Goal: Transaction & Acquisition: Obtain resource

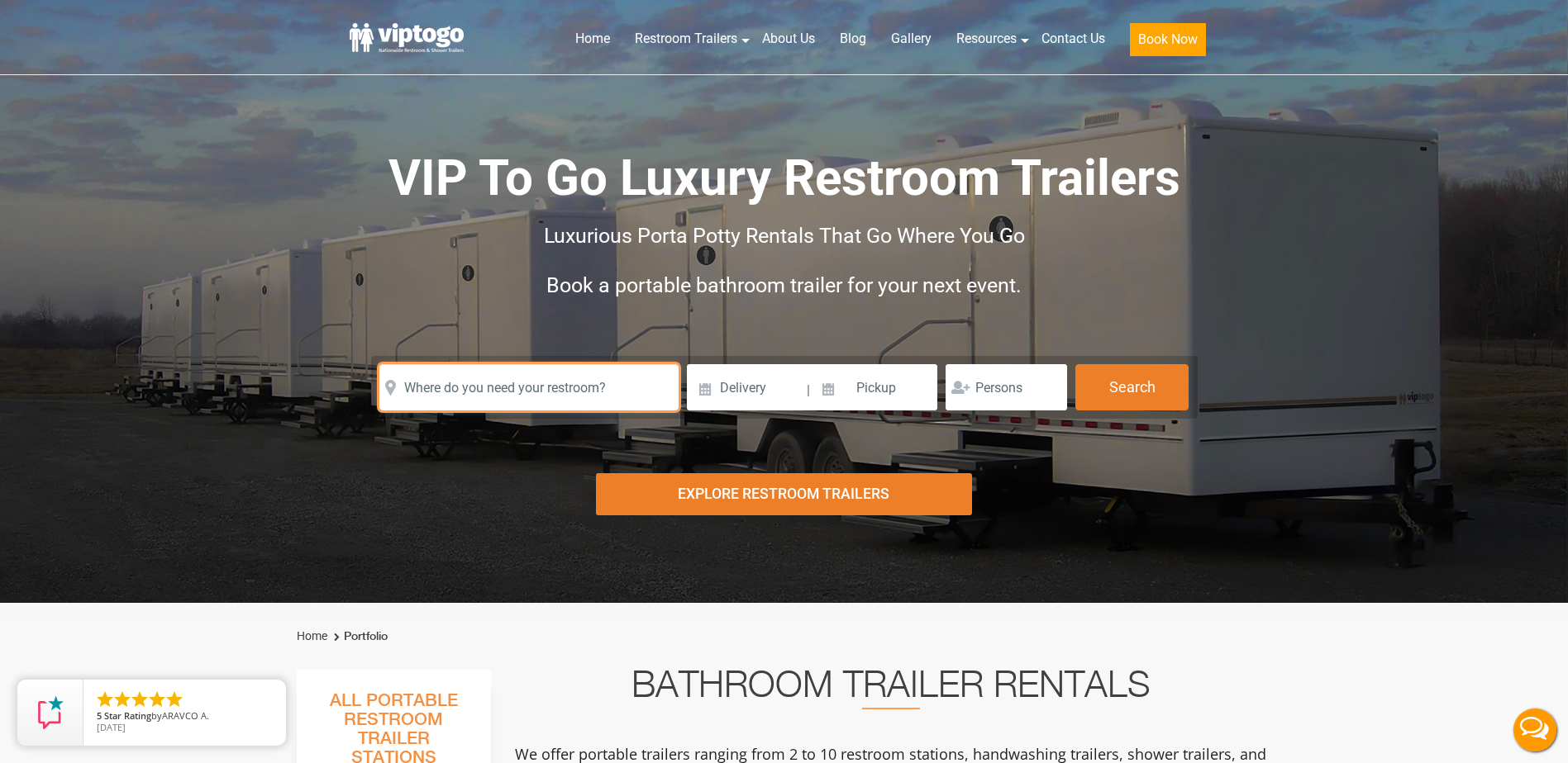
click at [450, 393] on input "text" at bounding box center [528, 387] width 299 height 46
paste input "[STREET_ADDRESS]"
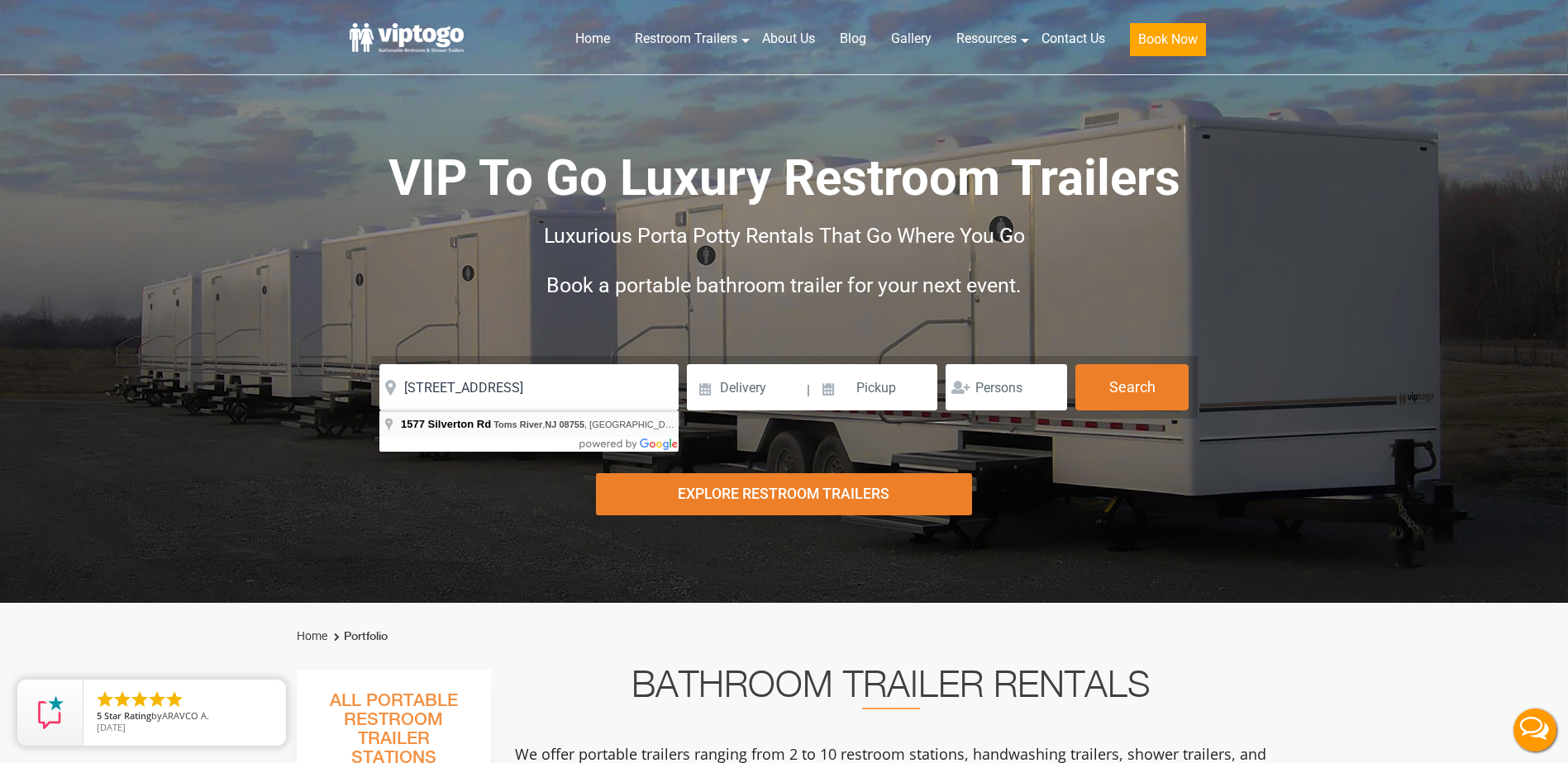
type input "[STREET_ADDRESS]"
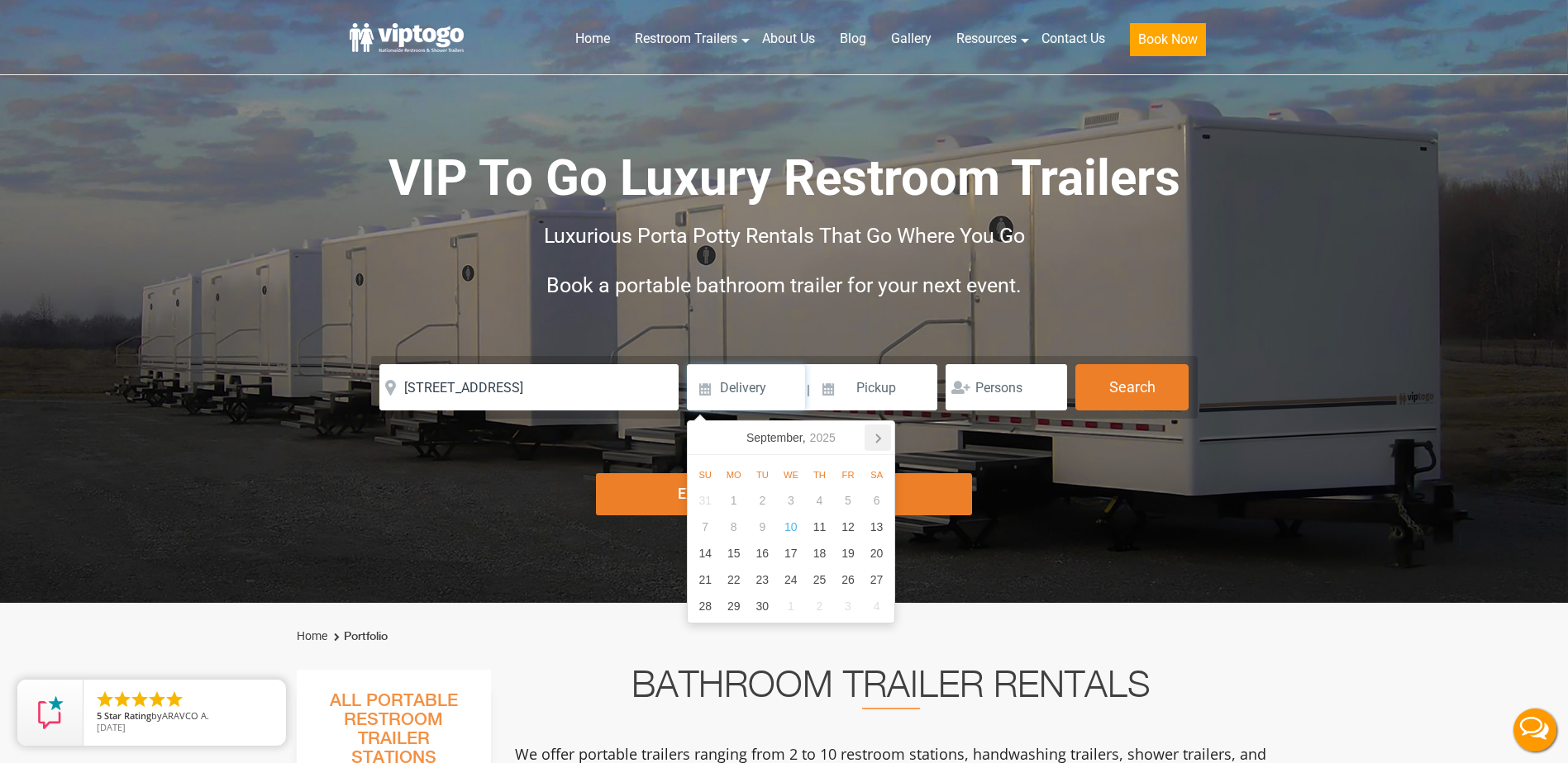
click at [889, 440] on icon at bounding box center [878, 438] width 27 height 27
click at [889, 438] on icon at bounding box center [878, 438] width 27 height 27
click at [884, 440] on icon at bounding box center [878, 438] width 27 height 27
click at [884, 440] on icon at bounding box center [878, 438] width 27 height 27
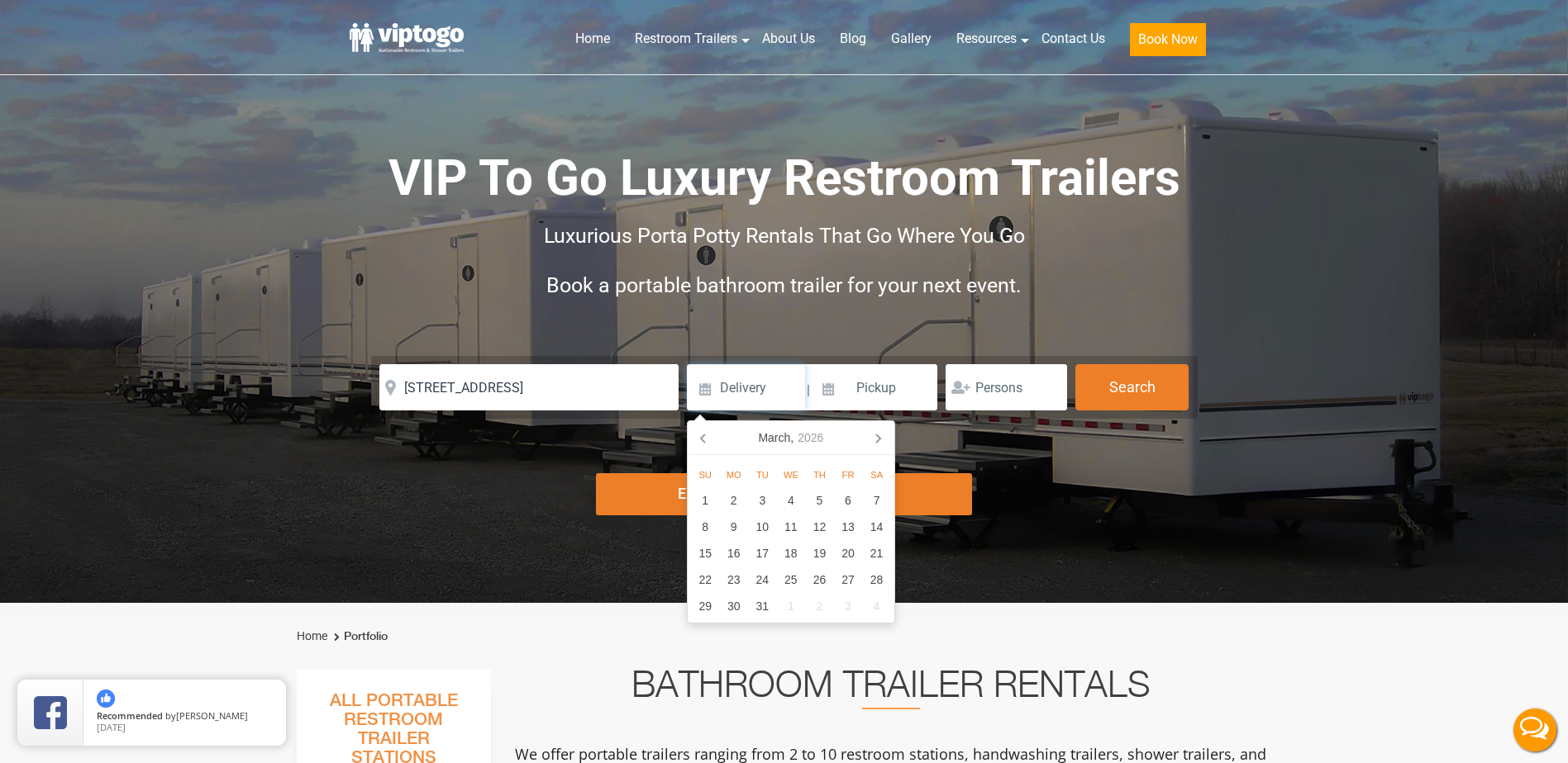
click at [884, 440] on icon at bounding box center [878, 438] width 27 height 27
click at [886, 440] on icon at bounding box center [878, 438] width 27 height 27
click at [846, 577] on div "22" at bounding box center [848, 580] width 29 height 27
type input "[DATE]"
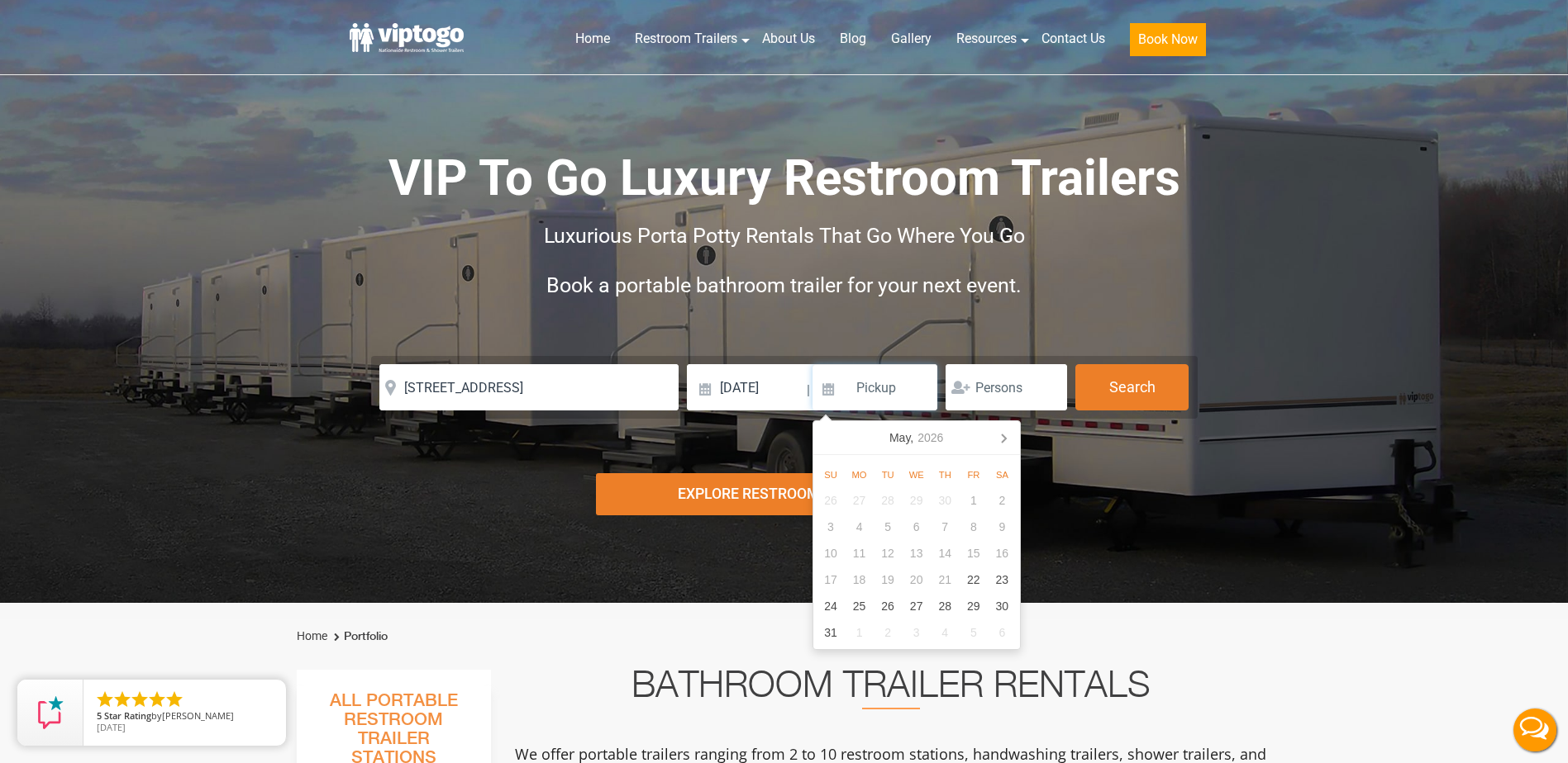
click at [916, 388] on input at bounding box center [874, 387] width 125 height 46
click at [863, 598] on div "25" at bounding box center [859, 606] width 29 height 27
type input "[DATE]"
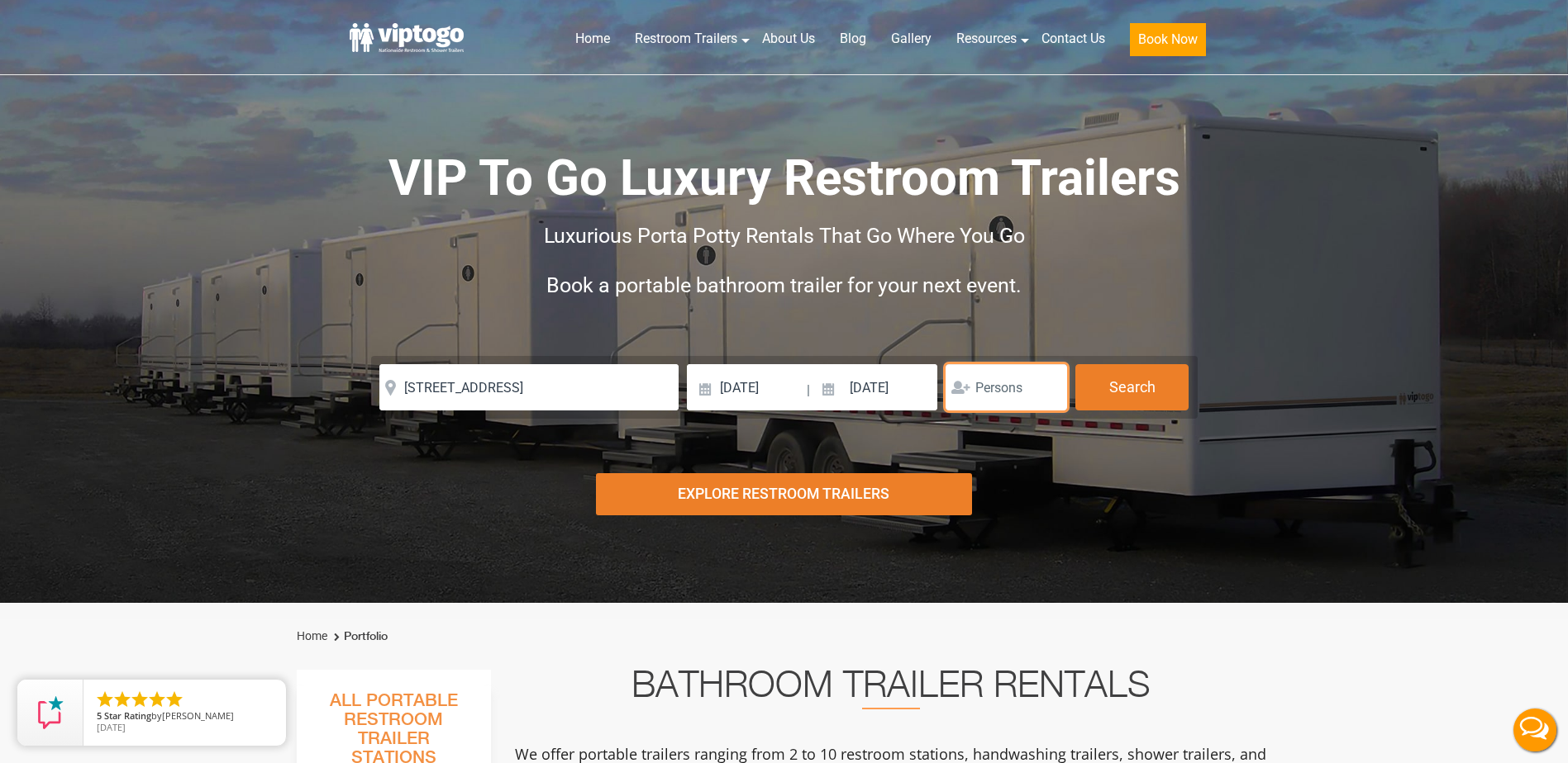
click at [986, 396] on input "number" at bounding box center [1006, 387] width 121 height 46
click at [1029, 393] on input "number" at bounding box center [1006, 387] width 121 height 46
click at [1052, 386] on input "1" at bounding box center [1006, 387] width 121 height 46
click at [1047, 386] on input "2" at bounding box center [1006, 387] width 121 height 46
type input "3"
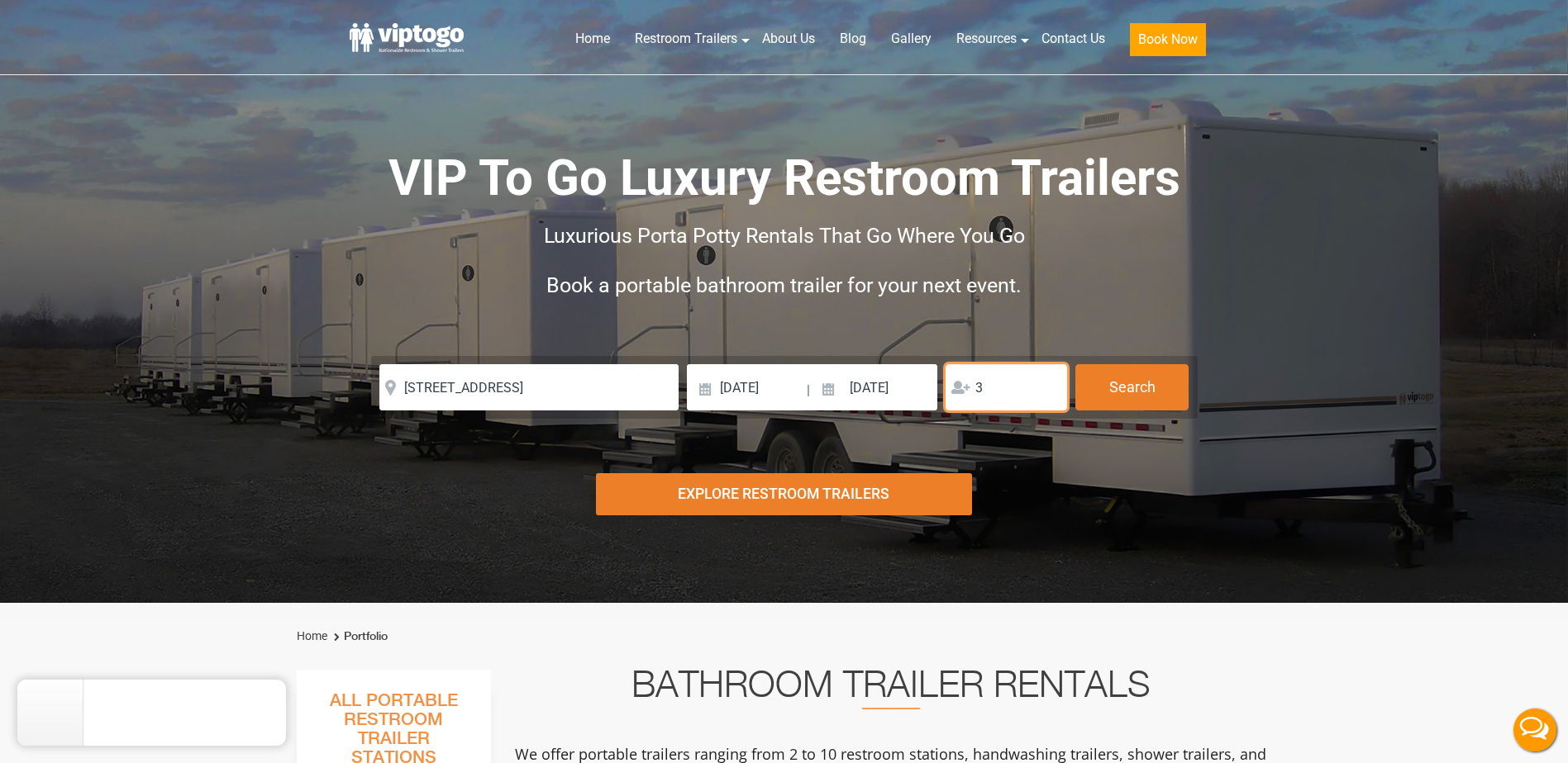
click at [1047, 386] on input "3" at bounding box center [1006, 387] width 121 height 46
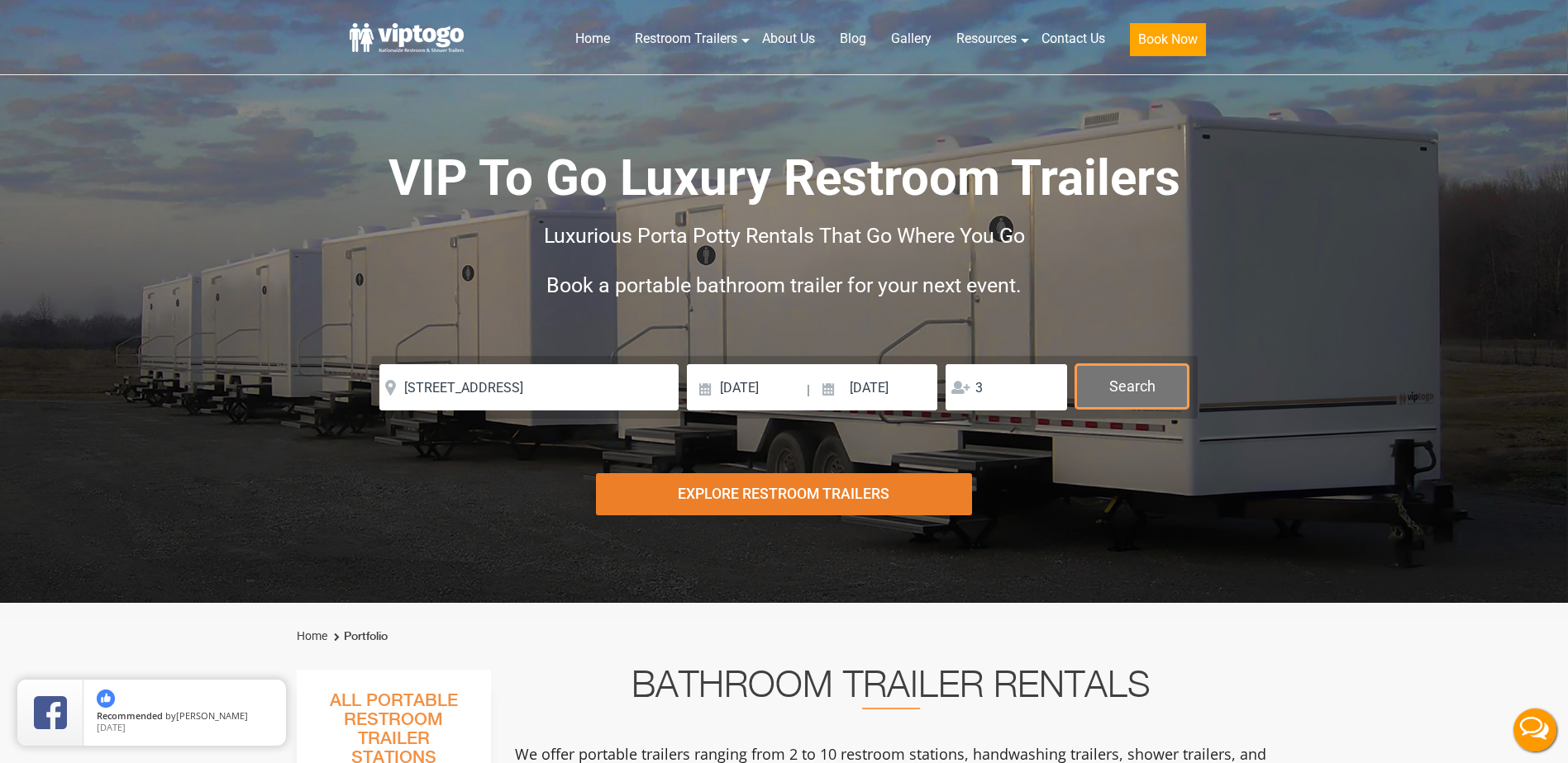
click at [1137, 386] on button "Search" at bounding box center [1132, 386] width 113 height 45
click at [781, 496] on div "Explore Restroom Trailers" at bounding box center [783, 494] width 376 height 42
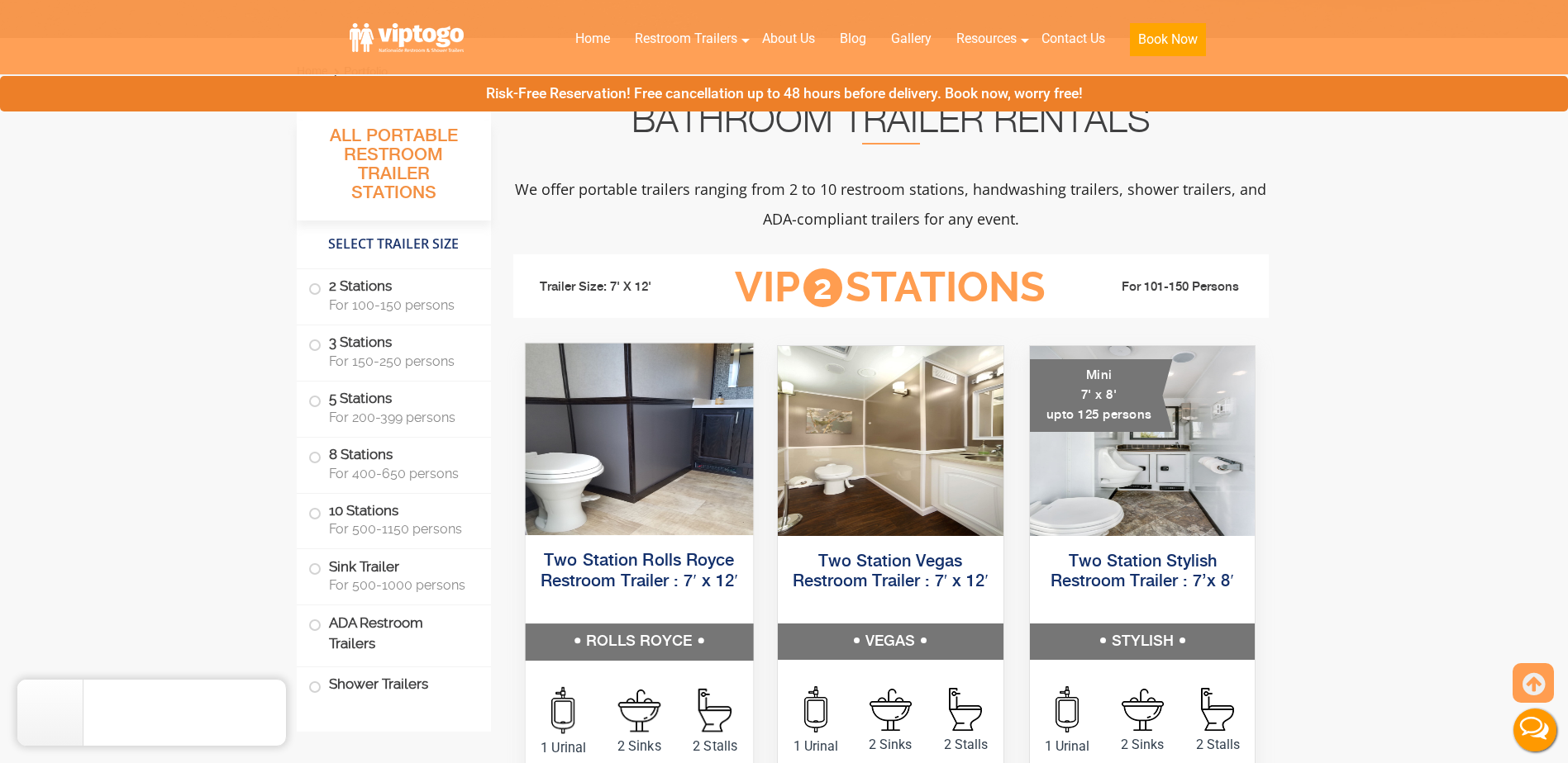
scroll to position [603, 0]
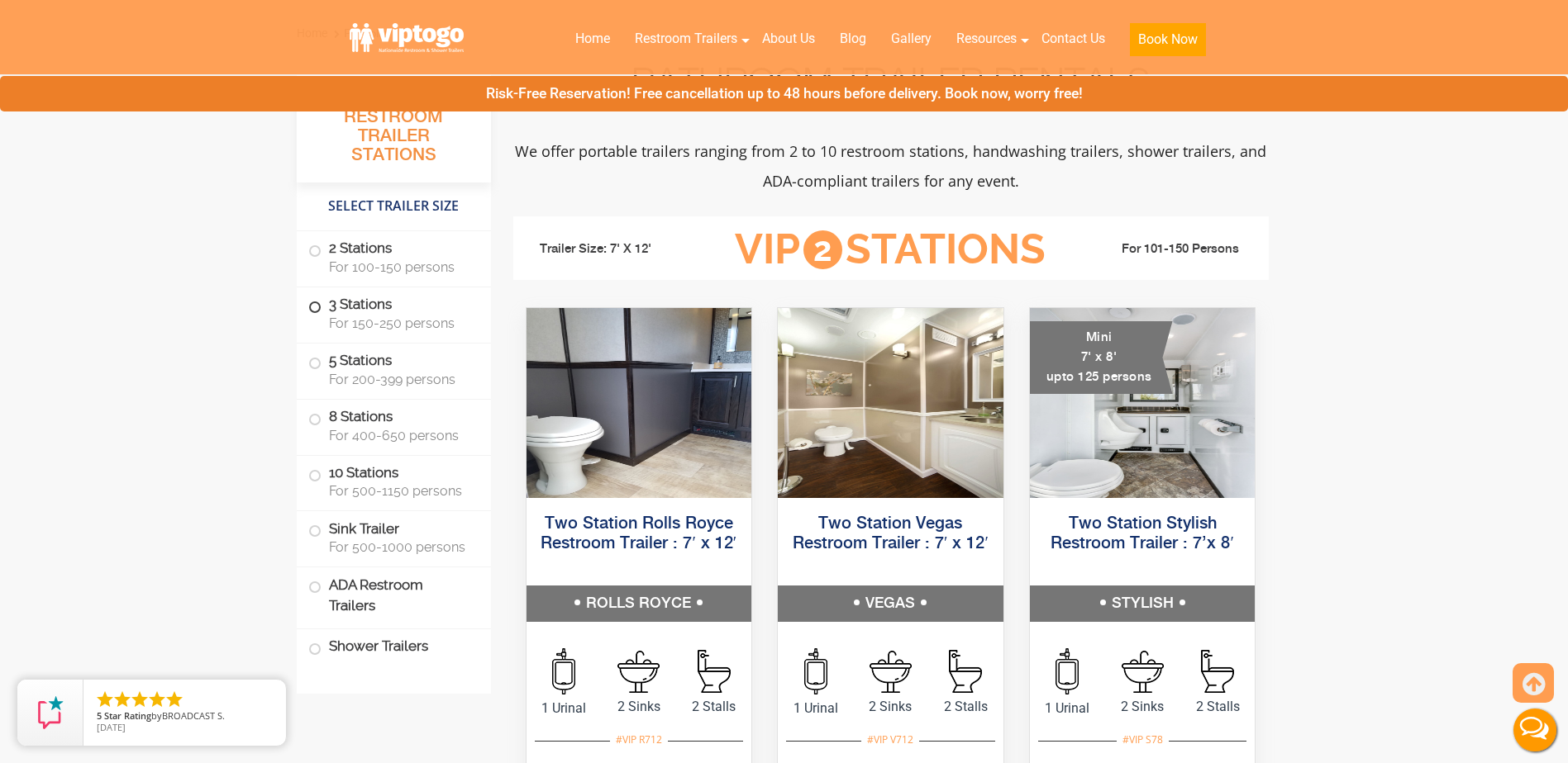
click at [317, 314] on label "3 Stations For 150-250 persons" at bounding box center [394, 313] width 171 height 51
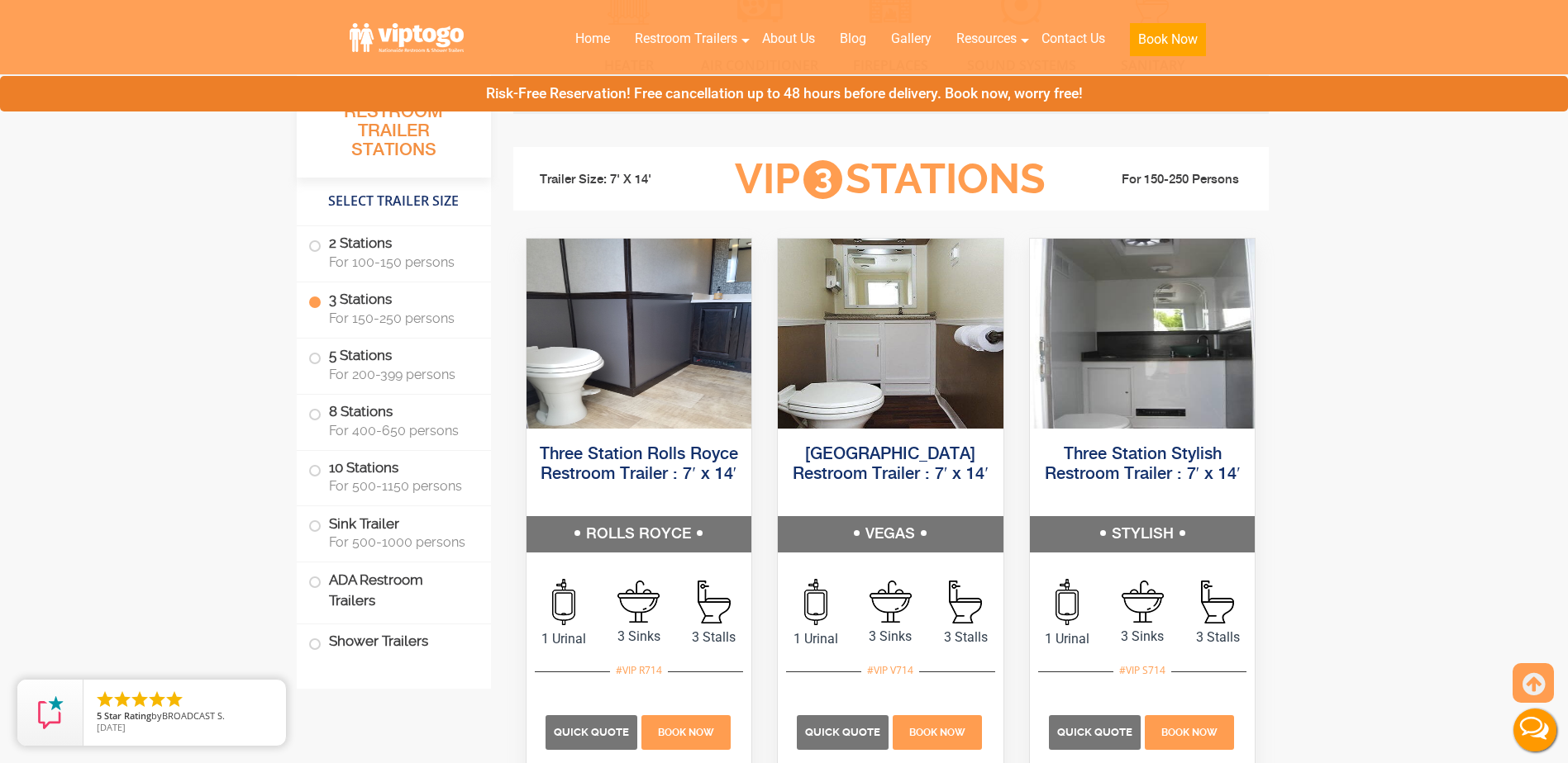
scroll to position [1762, 0]
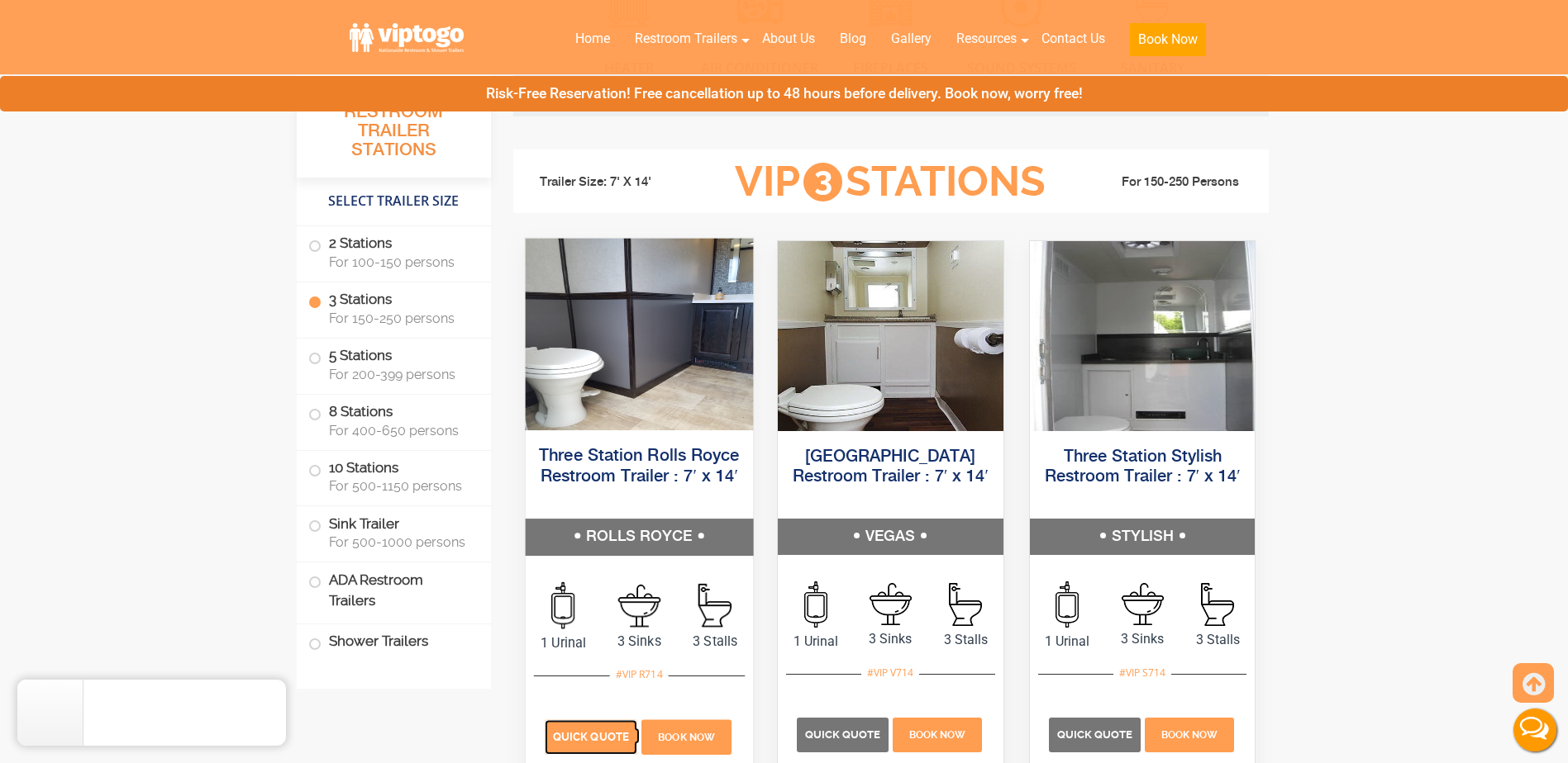
click at [588, 729] on p "Quick Quote" at bounding box center [590, 737] width 93 height 35
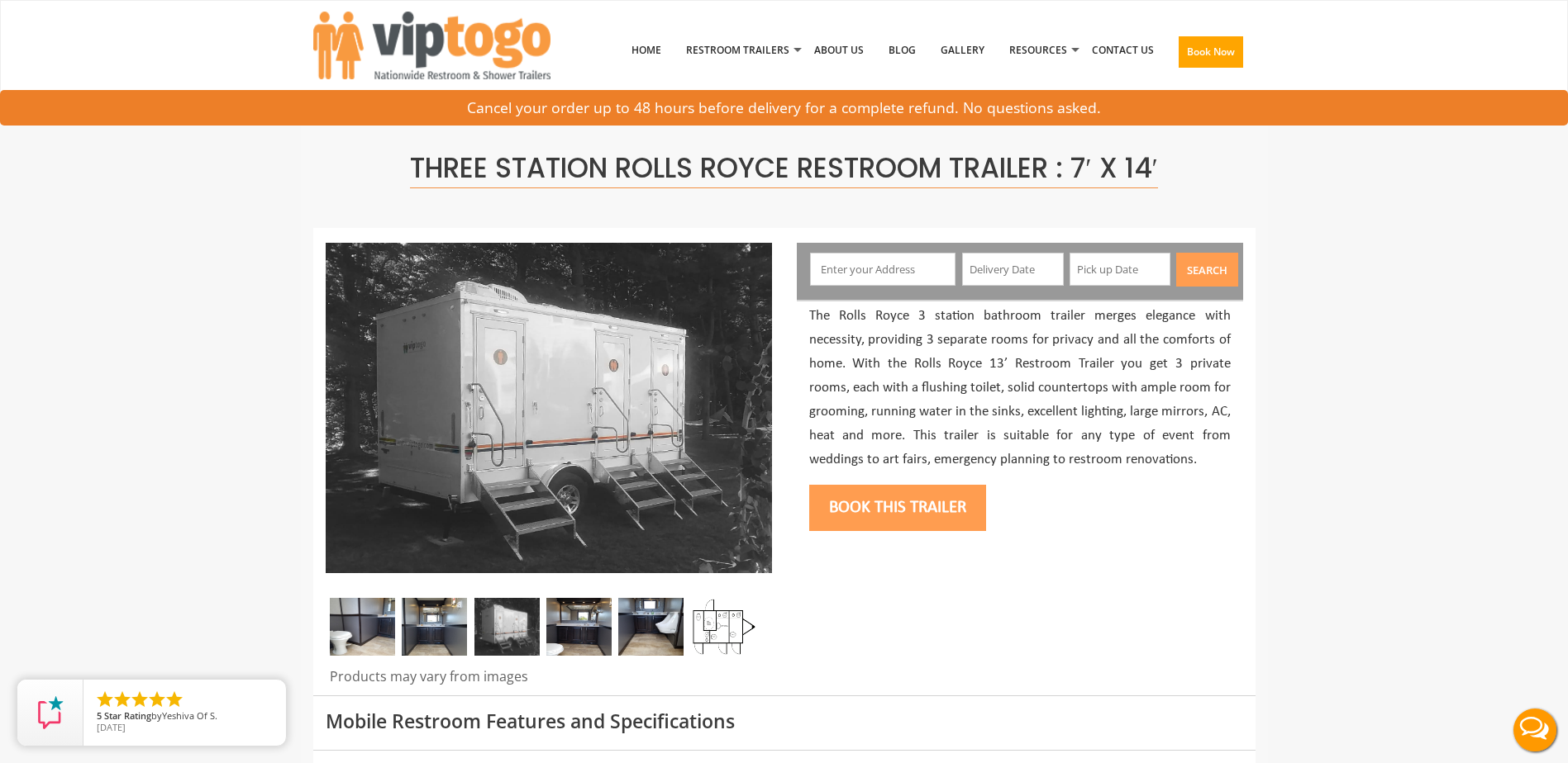
click at [1141, 546] on div at bounding box center [785, 462] width 942 height 467
click at [848, 265] on input "text" at bounding box center [882, 270] width 145 height 33
paste input "[STREET_ADDRESS]"
type input "[STREET_ADDRESS]"
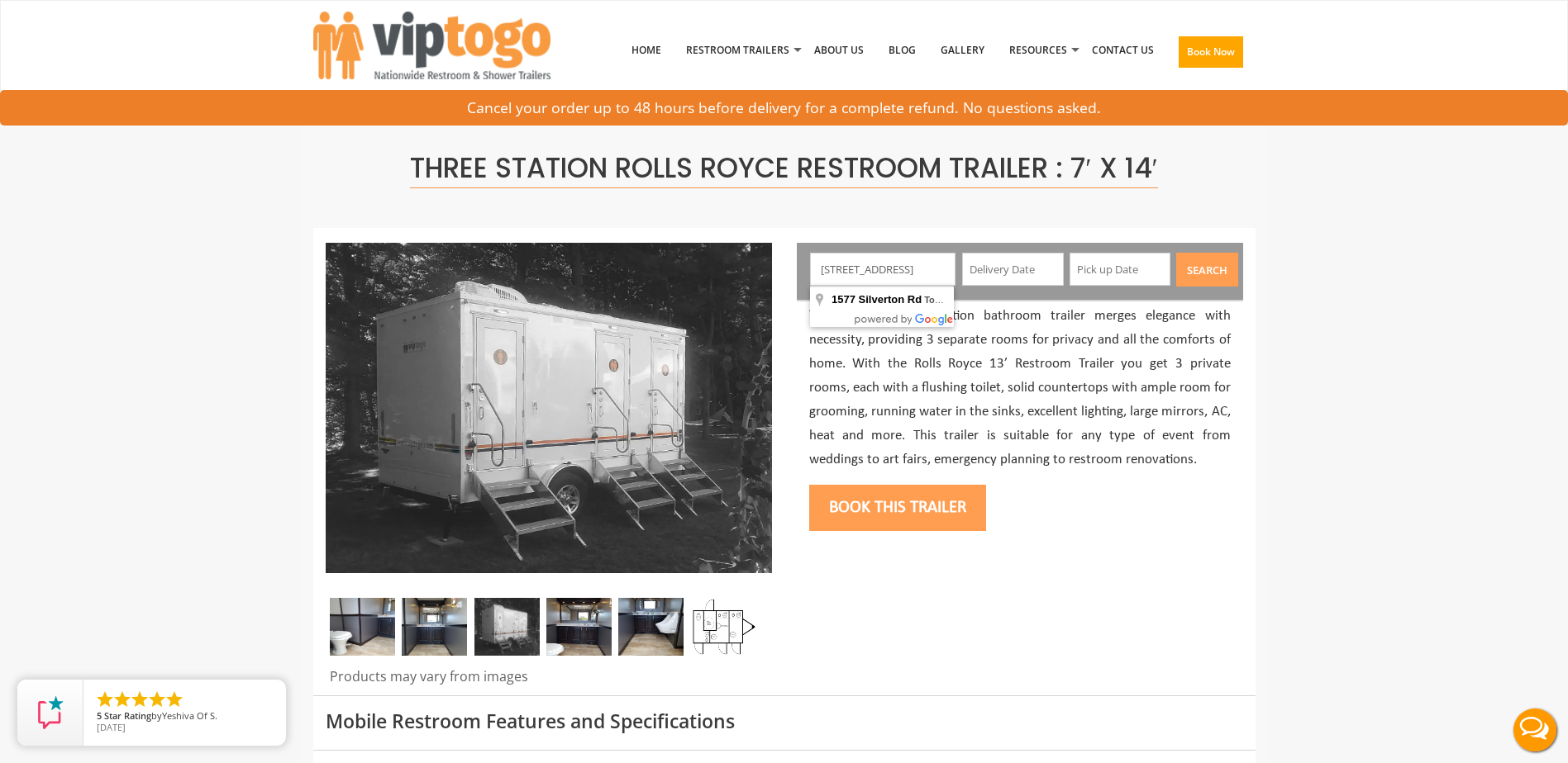
scroll to position [0, 0]
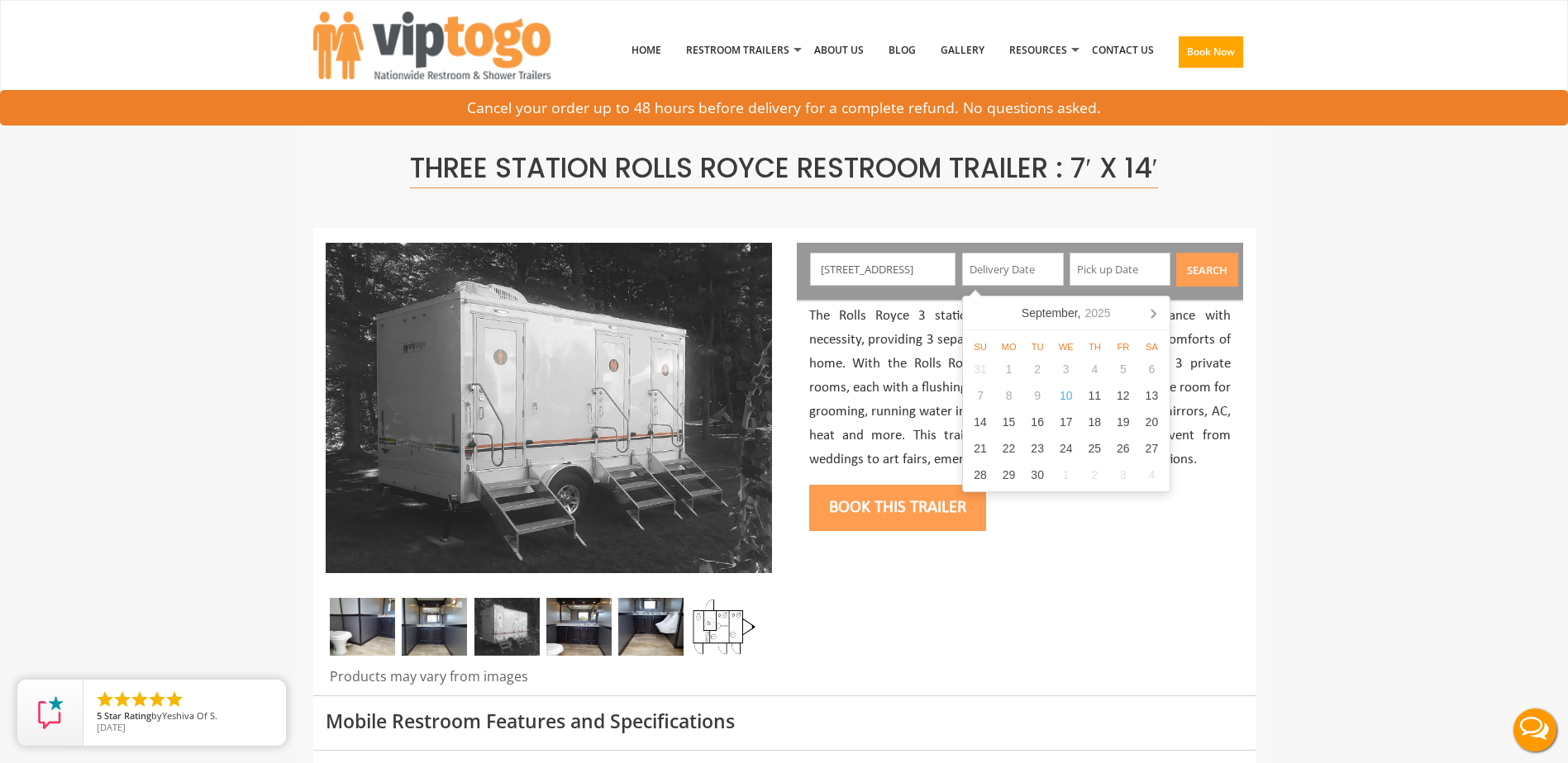
click at [997, 267] on input "text" at bounding box center [1012, 270] width 102 height 33
click at [1152, 315] on icon at bounding box center [1153, 313] width 27 height 27
click at [1152, 314] on icon at bounding box center [1153, 313] width 27 height 27
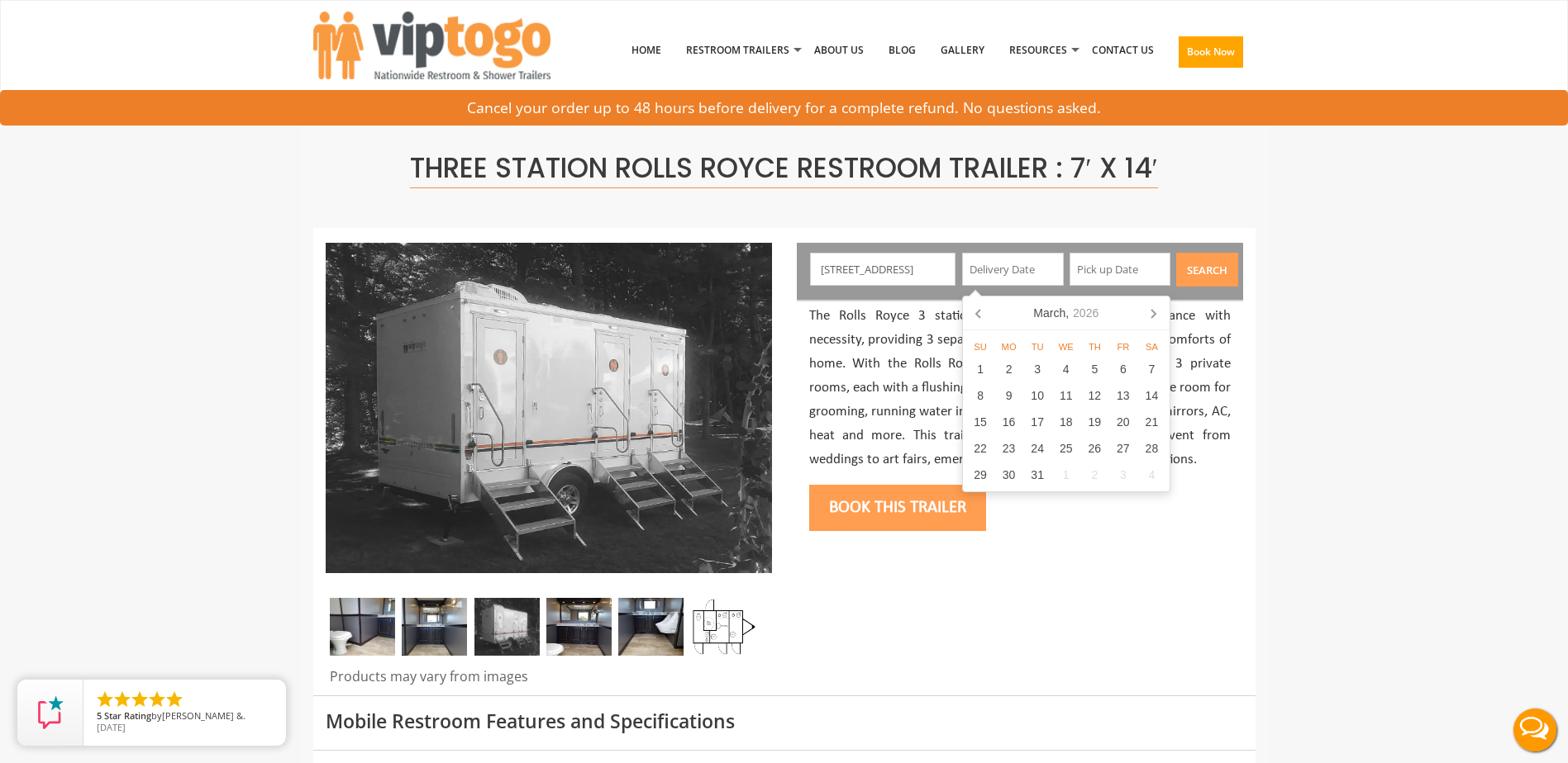
click at [1152, 313] on icon at bounding box center [1153, 313] width 27 height 27
click at [1126, 447] on div "22" at bounding box center [1123, 449] width 29 height 27
type input "[DATE]"
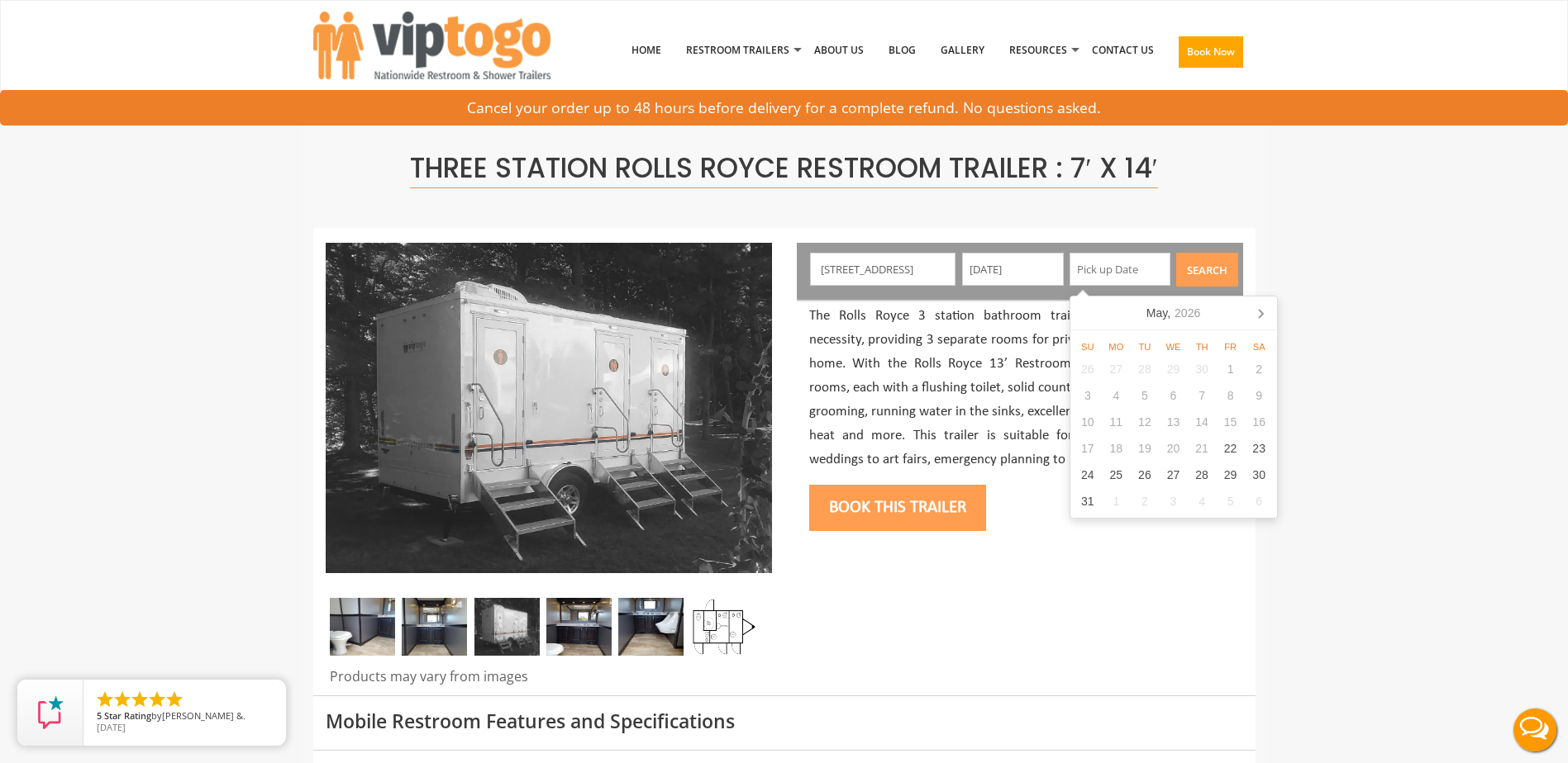
click at [1142, 273] on input "text" at bounding box center [1120, 270] width 102 height 33
click at [1200, 271] on button "Search" at bounding box center [1206, 270] width 62 height 34
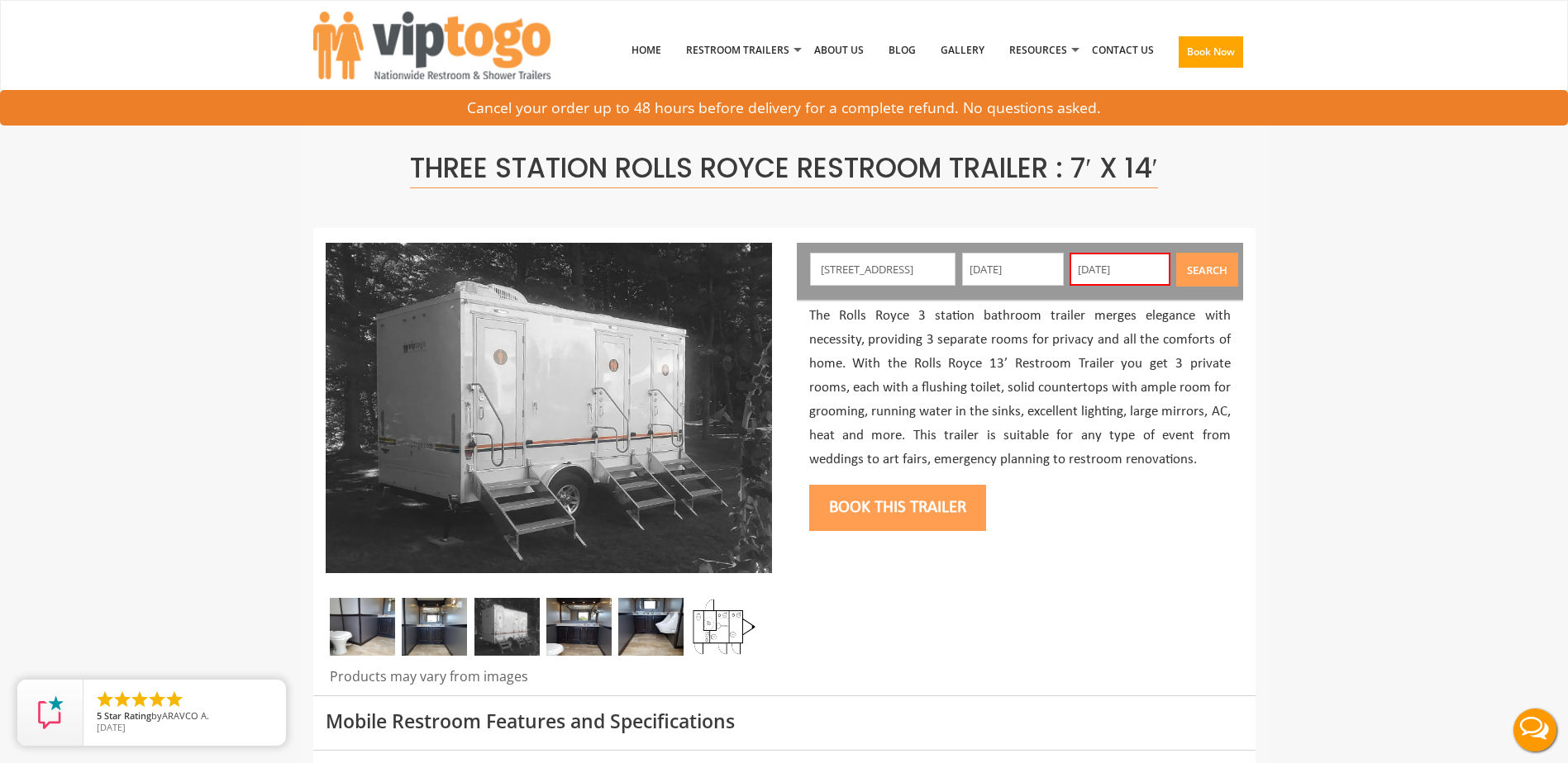
click at [1204, 270] on button "Search" at bounding box center [1206, 270] width 62 height 34
click at [1142, 265] on input "08/25/2025" at bounding box center [1120, 270] width 102 height 33
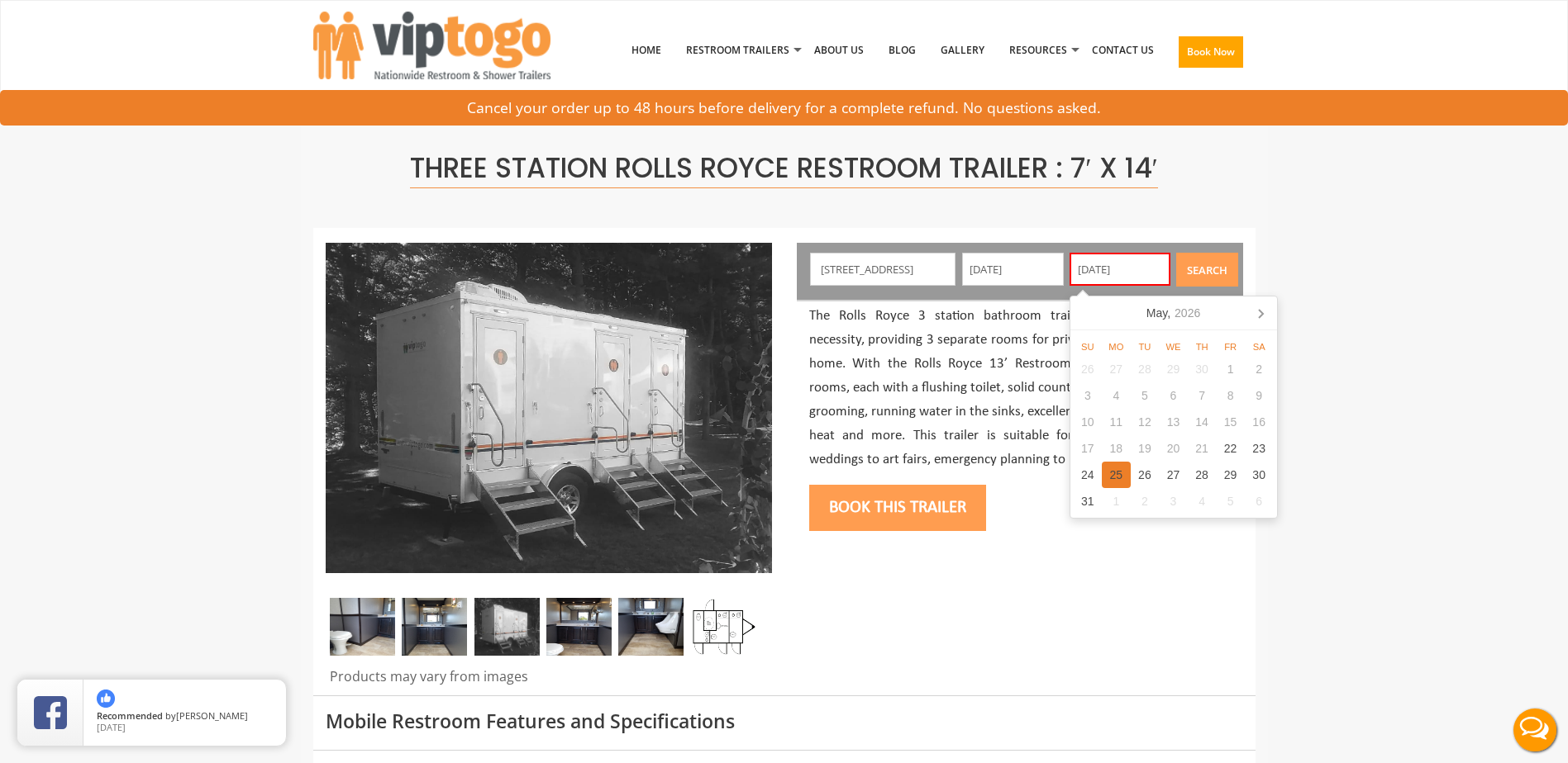
click at [1109, 464] on div "25" at bounding box center [1116, 475] width 29 height 27
type input "[DATE]"
click at [1206, 264] on button "Search" at bounding box center [1206, 270] width 62 height 34
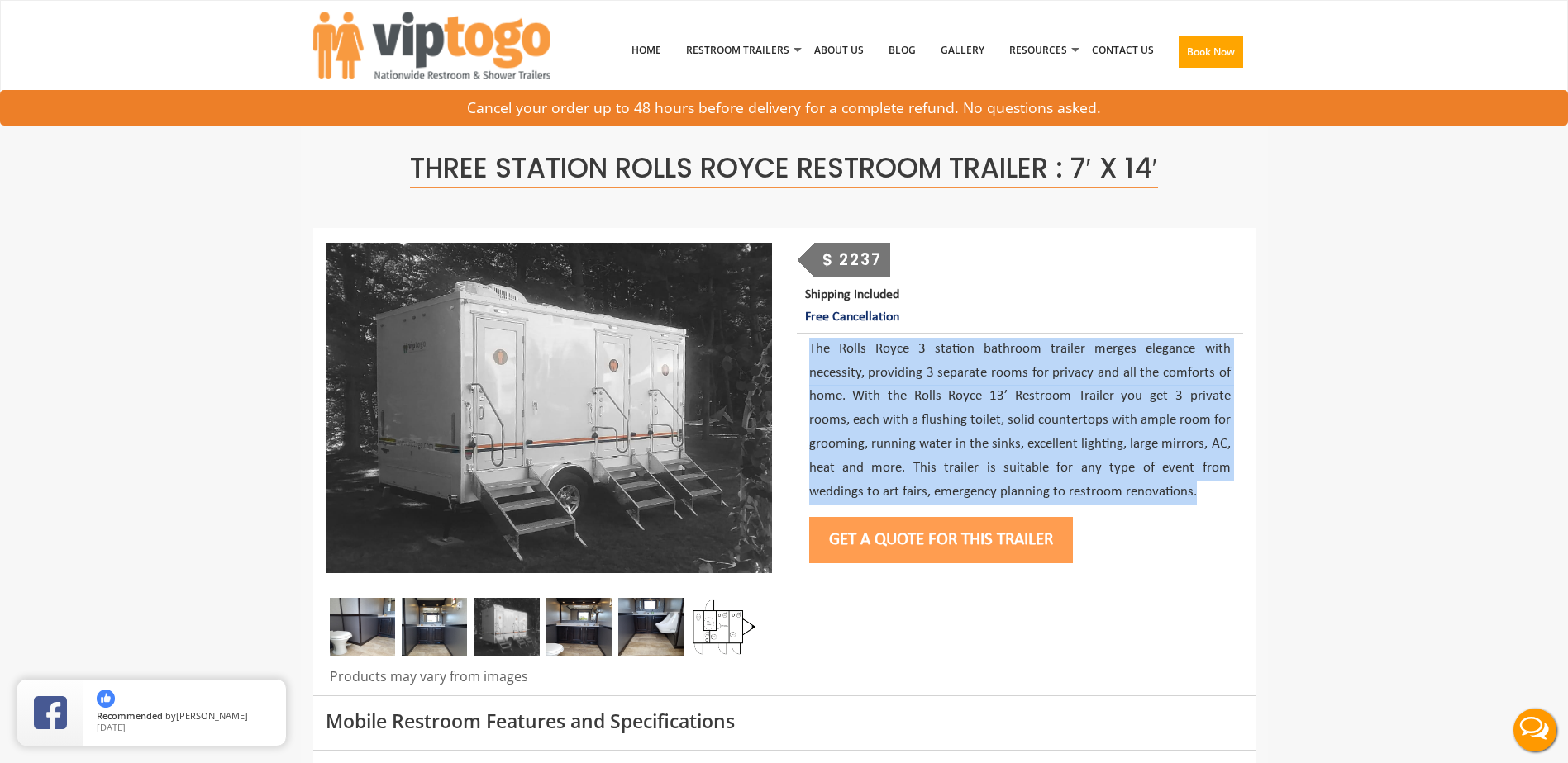
drag, startPoint x: 1132, startPoint y: 493, endPoint x: 813, endPoint y: 335, distance: 356.0
click at [813, 336] on div "The Rolls Royce 3 station bathroom trailer merges elegance with necessity, prov…" at bounding box center [1020, 454] width 446 height 236
drag, startPoint x: 813, startPoint y: 335, endPoint x: 839, endPoint y: 366, distance: 40.5
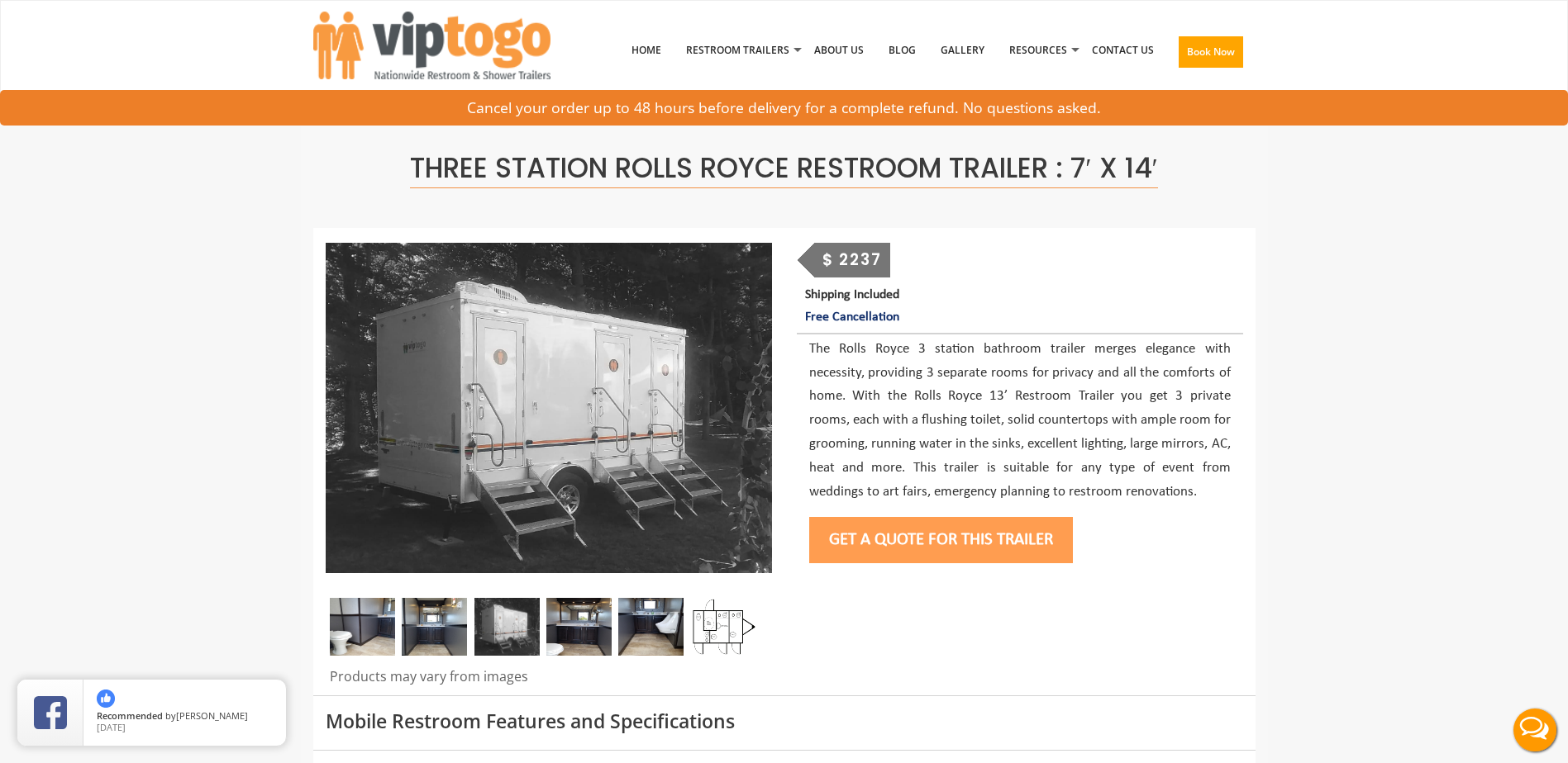
drag, startPoint x: 839, startPoint y: 366, endPoint x: 981, endPoint y: 689, distance: 352.8
click at [981, 689] on div at bounding box center [785, 462] width 942 height 467
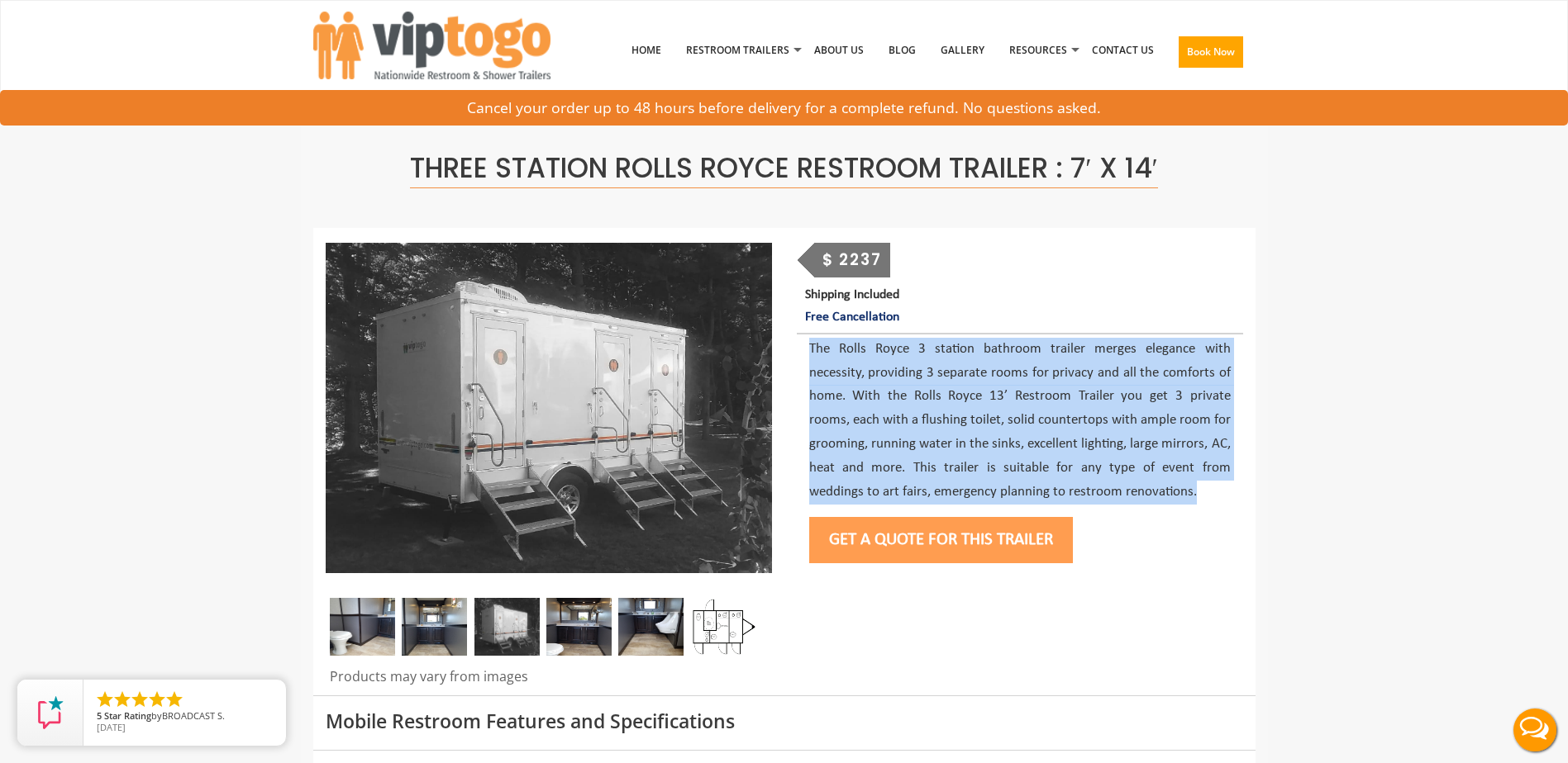
drag, startPoint x: 1154, startPoint y: 495, endPoint x: 796, endPoint y: 357, distance: 383.7
click at [796, 357] on div "The Rolls Royce 3 station bathroom trailer merges elegance with necessity, prov…" at bounding box center [1020, 454] width 446 height 236
drag, startPoint x: 796, startPoint y: 357, endPoint x: 806, endPoint y: 357, distance: 10.0
copy p "The Rolls Royce 3 station bathroom trailer merges elegance with necessity, prov…"
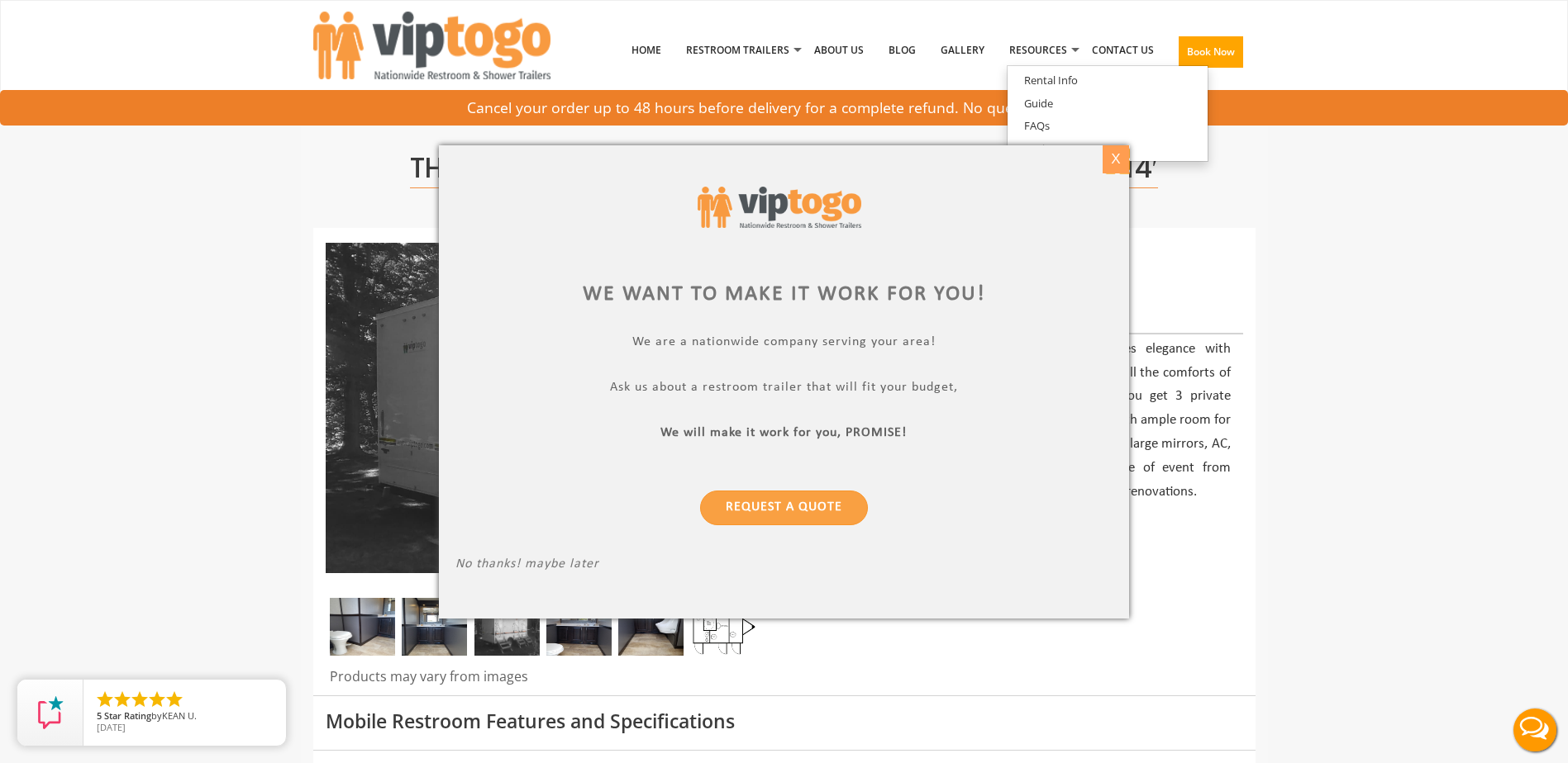
click at [1114, 159] on div "X" at bounding box center [1116, 159] width 26 height 28
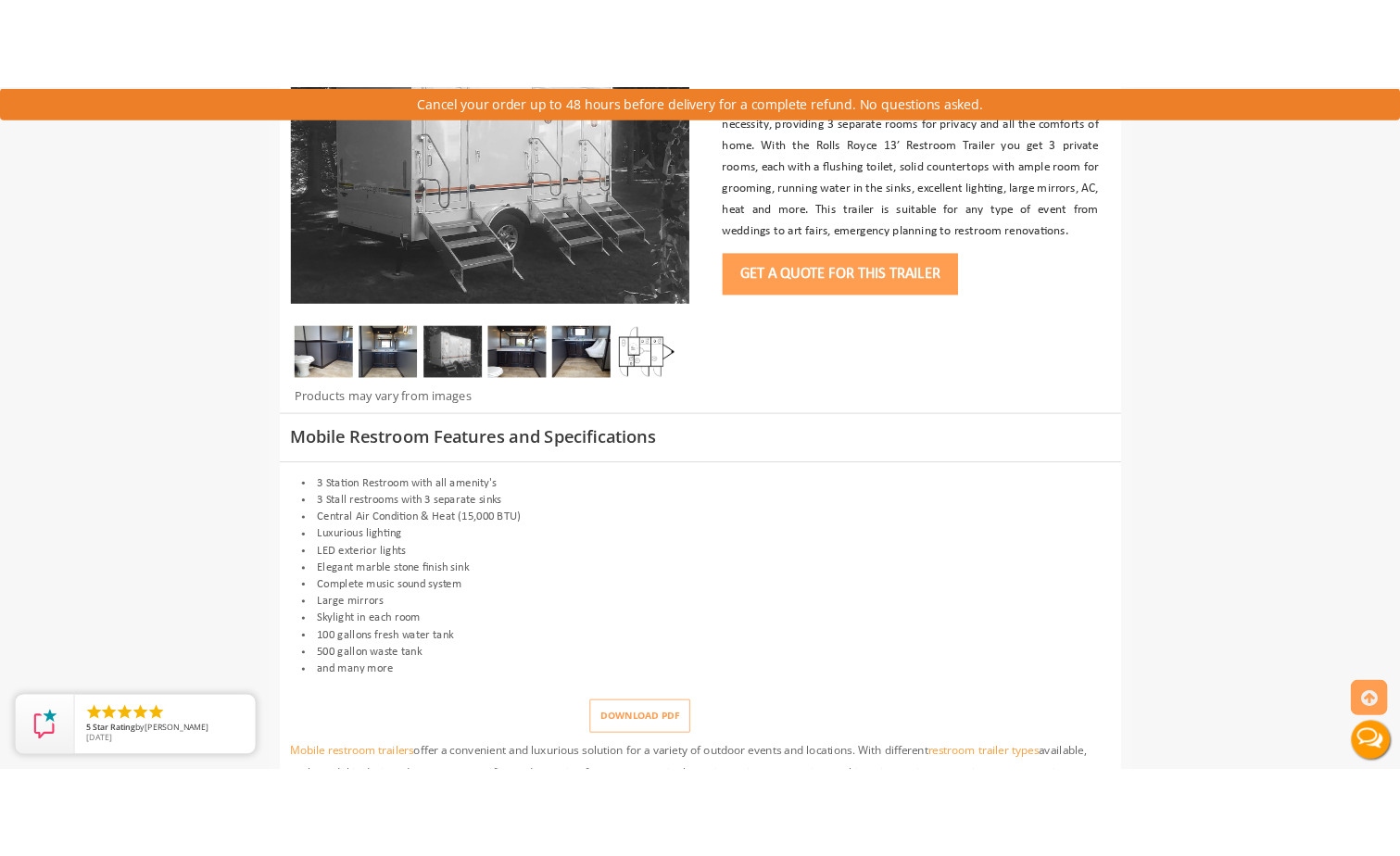
scroll to position [649, 0]
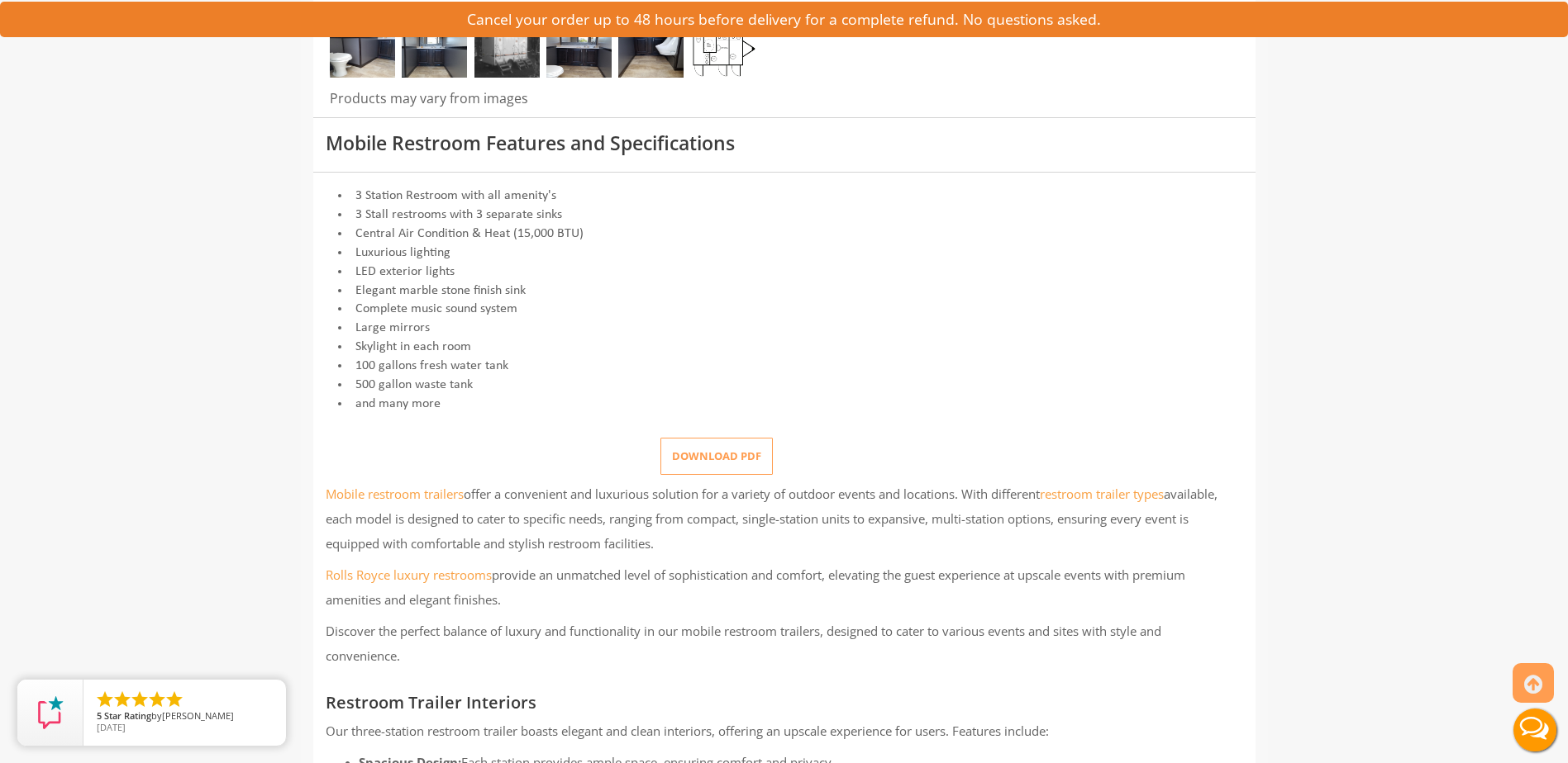
click at [729, 450] on button "Download pdf" at bounding box center [716, 456] width 112 height 37
